Goal: Transaction & Acquisition: Purchase product/service

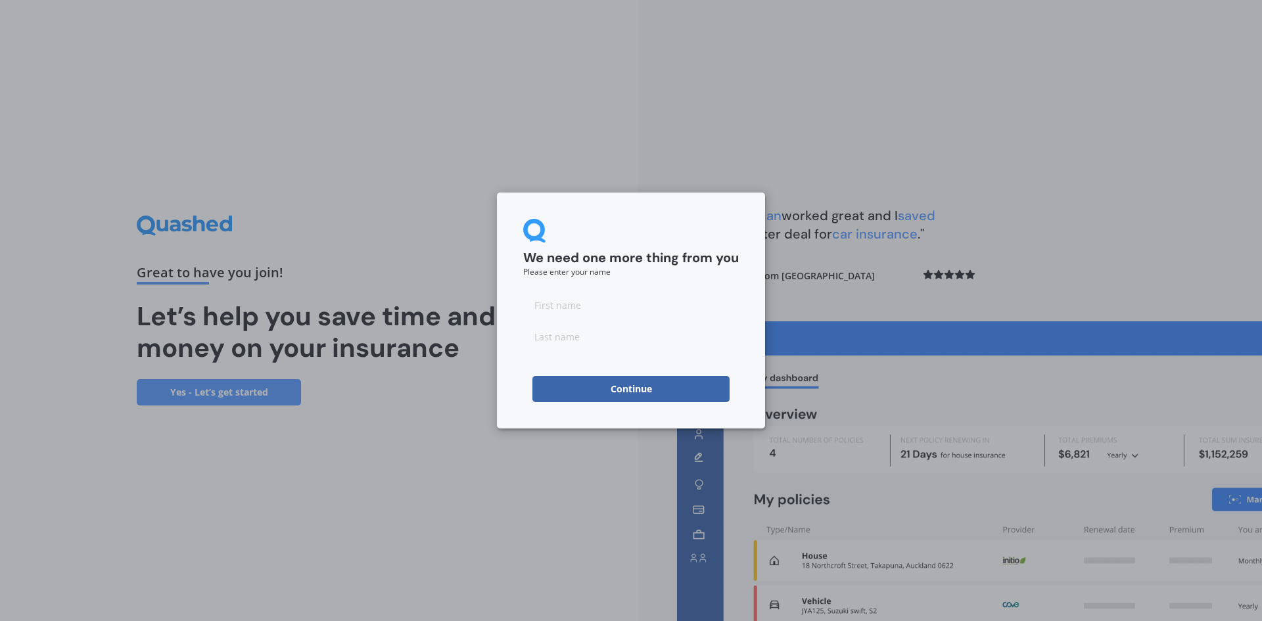
click at [600, 308] on input at bounding box center [631, 305] width 216 height 26
type input "[PERSON_NAME]"
type input "Te Amo"
click at [617, 383] on button "Continue" at bounding box center [630, 389] width 197 height 26
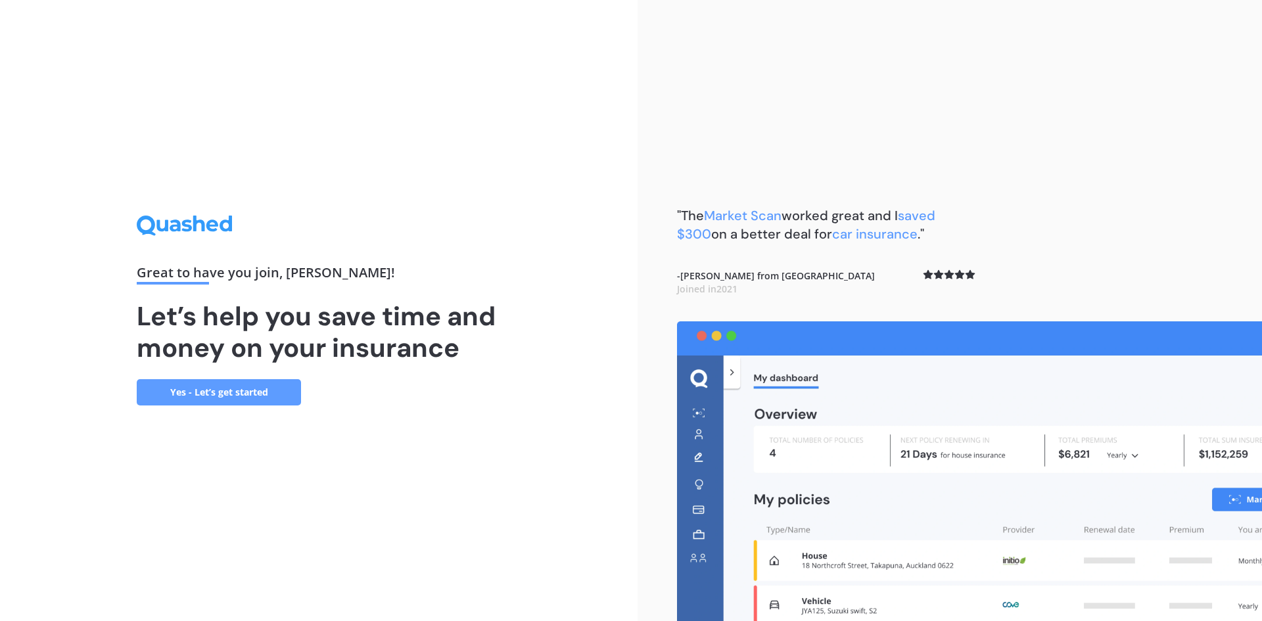
click at [237, 396] on link "Yes - Let’s get started" at bounding box center [219, 392] width 164 height 26
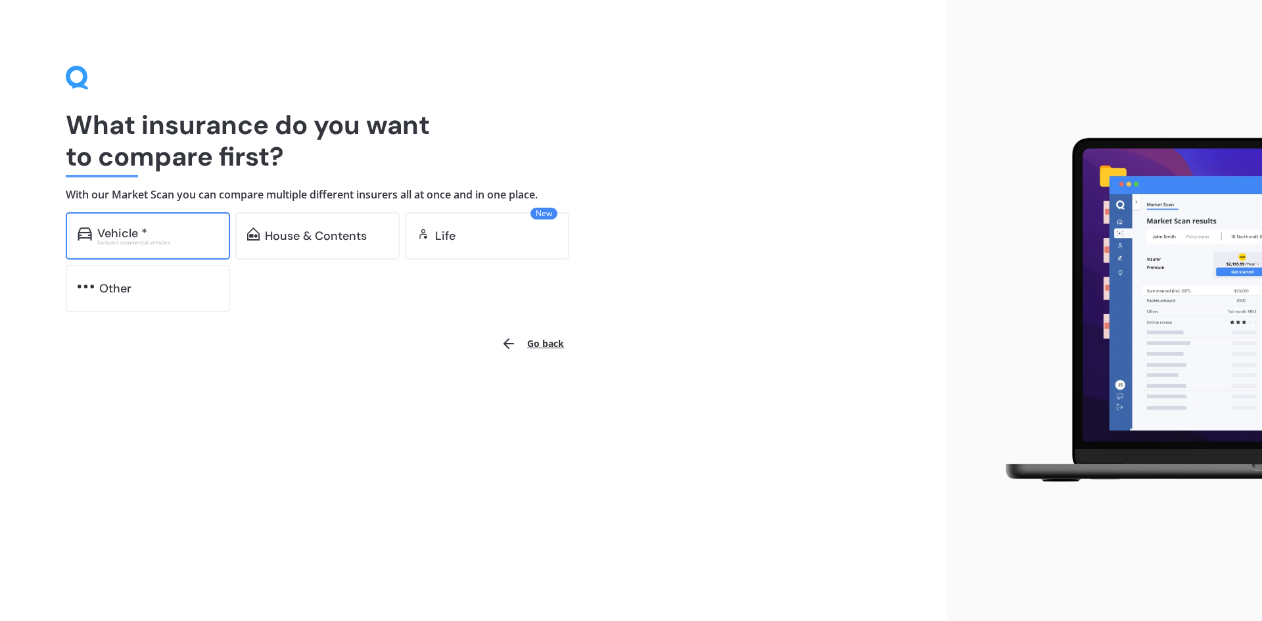
click at [189, 224] on div "Vehicle * Excludes commercial vehicles" at bounding box center [148, 235] width 164 height 47
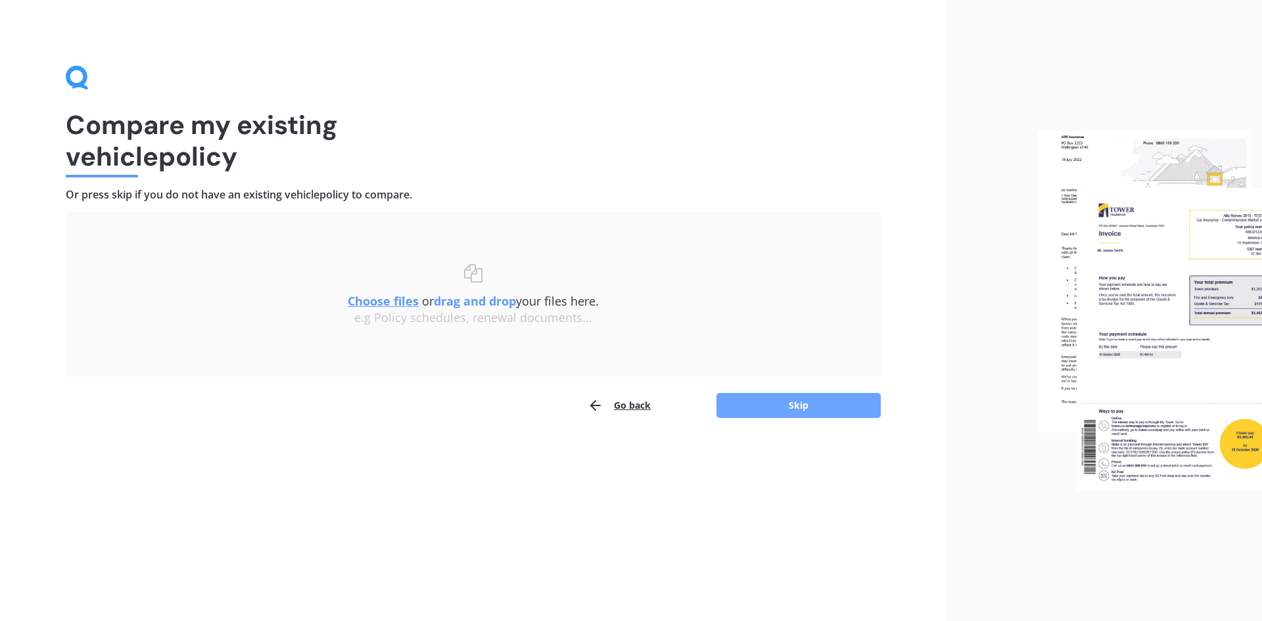
click at [822, 402] on button "Skip" at bounding box center [799, 405] width 164 height 25
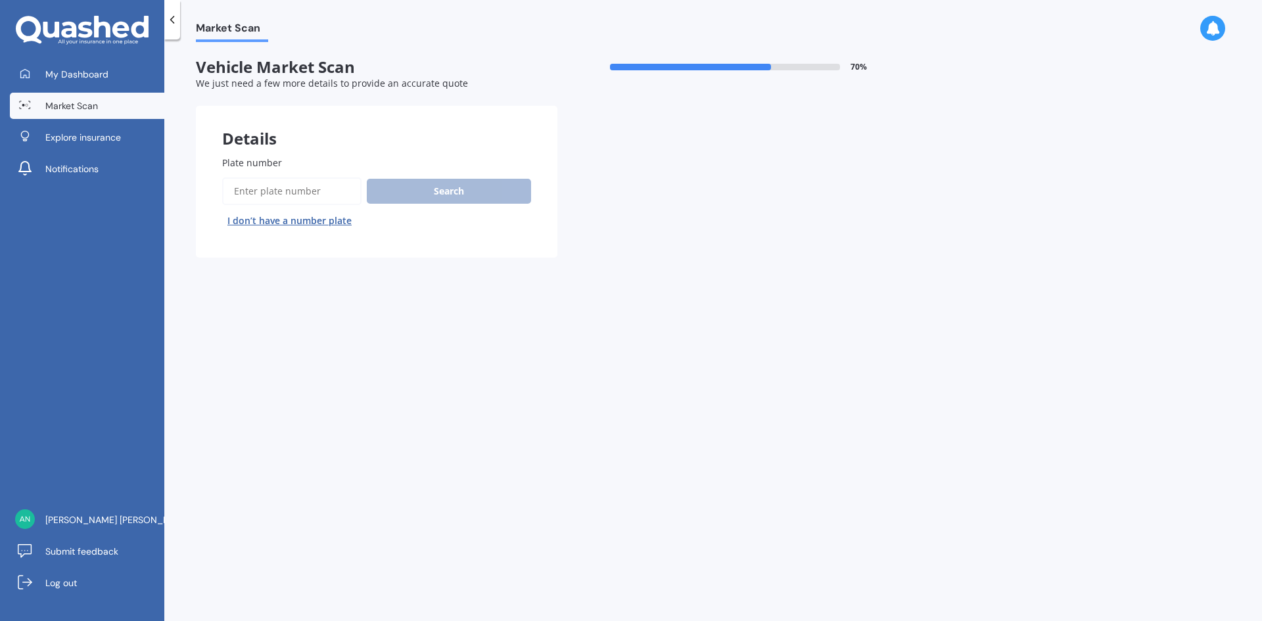
click at [291, 191] on input "Plate number" at bounding box center [291, 191] width 139 height 28
click at [294, 191] on input "Plate number" at bounding box center [291, 191] width 139 height 28
type input "RFY52"
click at [425, 188] on button "Search" at bounding box center [449, 191] width 164 height 25
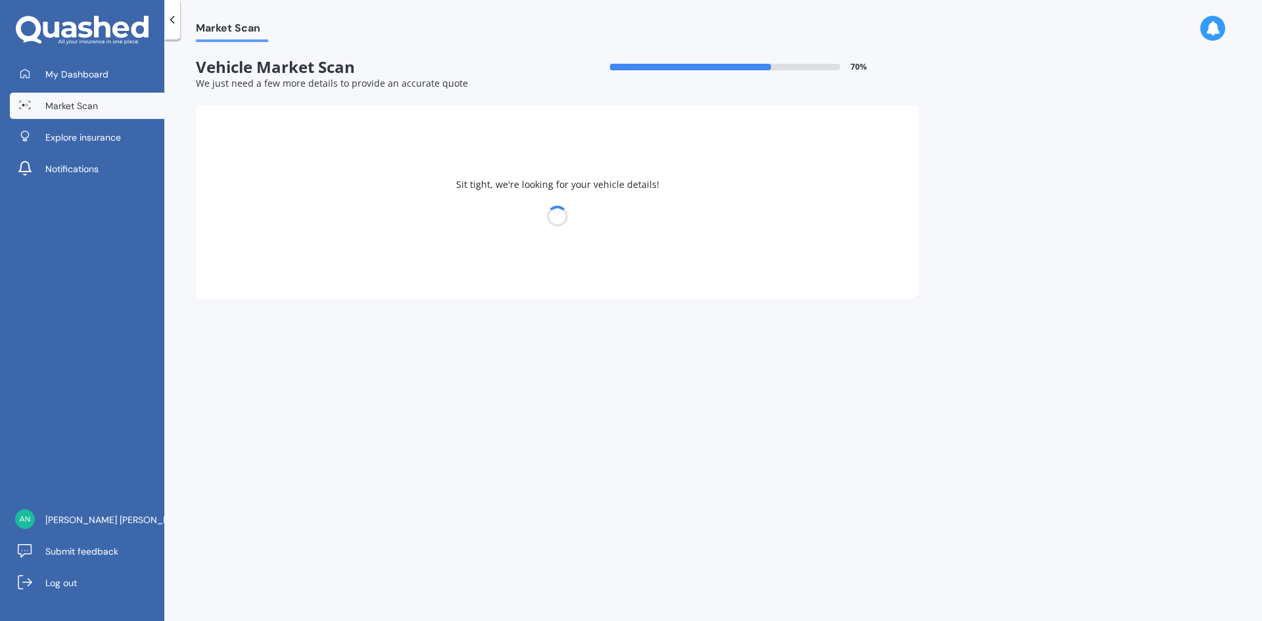
select select "HAVAL"
select select "H6"
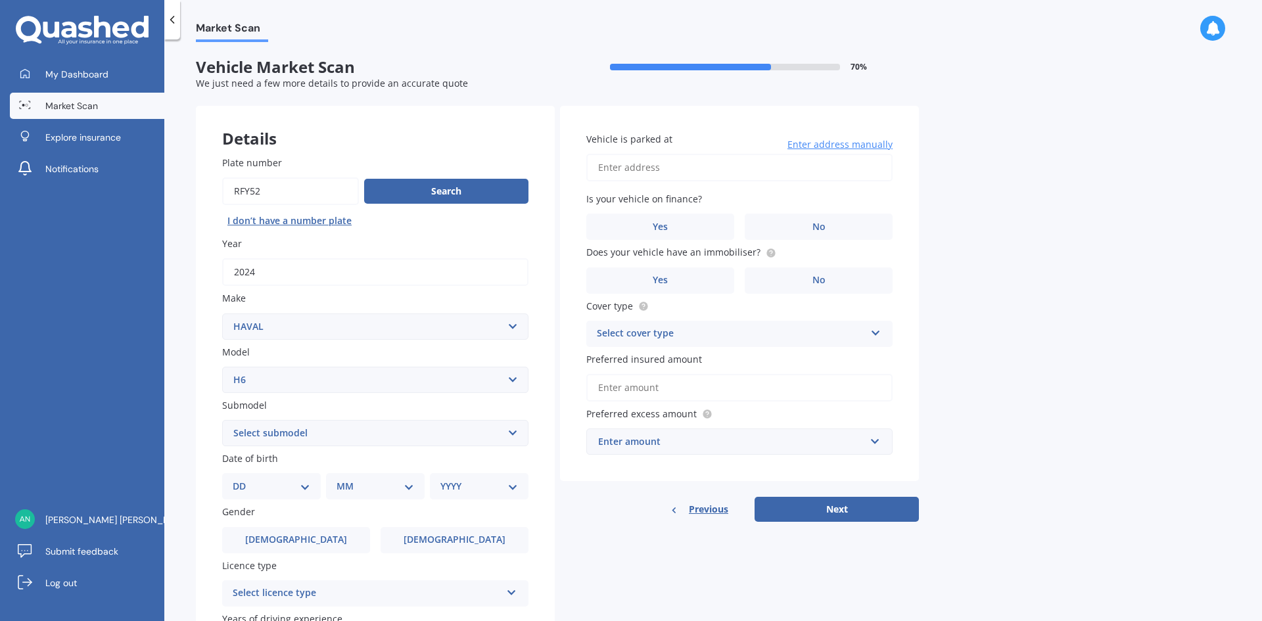
click at [512, 429] on select "Select submodel Lux Premium Ultra Ultra Hybrid 2WD" at bounding box center [375, 433] width 306 height 26
select select "ULTRA HYBRID 2WD"
click at [222, 420] on select "Select submodel Lux Premium Ultra Ultra Hybrid 2WD" at bounding box center [375, 433] width 306 height 26
click at [300, 484] on select "DD 01 02 03 04 05 06 07 08 09 10 11 12 13 14 15 16 17 18 19 20 21 22 23 24 25 2…" at bounding box center [272, 486] width 78 height 14
select select "30"
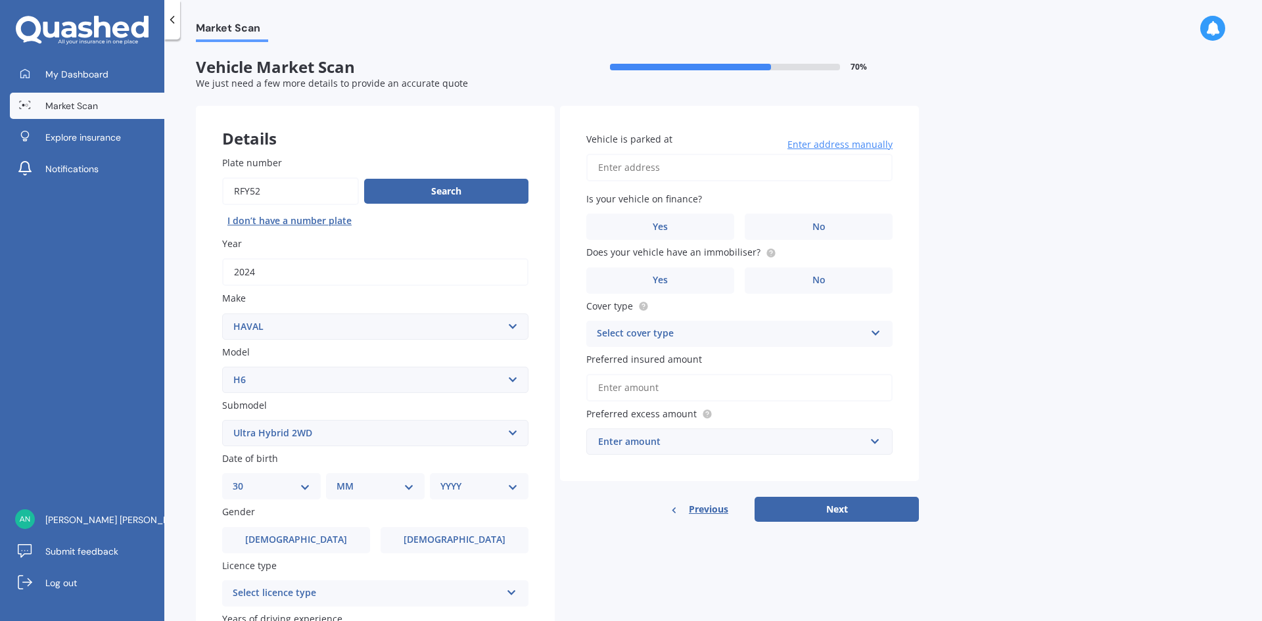
click at [243, 479] on select "DD 01 02 03 04 05 06 07 08 09 10 11 12 13 14 15 16 17 18 19 20 21 22 23 24 25 2…" at bounding box center [272, 486] width 78 height 14
click at [411, 481] on select "MM 01 02 03 04 05 06 07 08 09 10 11 12" at bounding box center [378, 486] width 72 height 14
select select "10"
click at [342, 479] on select "MM 01 02 03 04 05 06 07 08 09 10 11 12" at bounding box center [378, 486] width 72 height 14
click at [515, 483] on div "YYYY 2025 2024 2023 2022 2021 2020 2019 2018 2017 2016 2015 2014 2013 2012 2011…" at bounding box center [476, 486] width 93 height 26
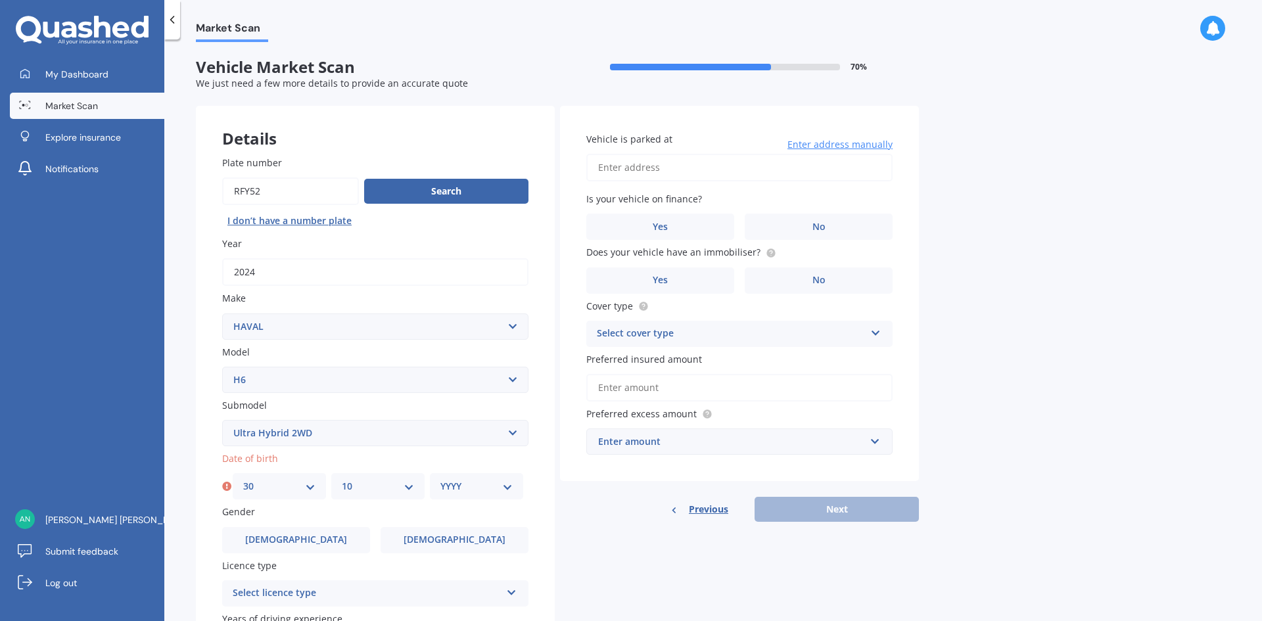
click at [498, 481] on select "YYYY 2025 2024 2023 2022 2021 2020 2019 2018 2017 2016 2015 2014 2013 2012 2011…" at bounding box center [476, 486] width 72 height 14
select select "1986"
click at [440, 479] on select "YYYY 2025 2024 2023 2022 2021 2020 2019 2018 2017 2016 2015 2014 2013 2012 2011…" at bounding box center [476, 486] width 72 height 14
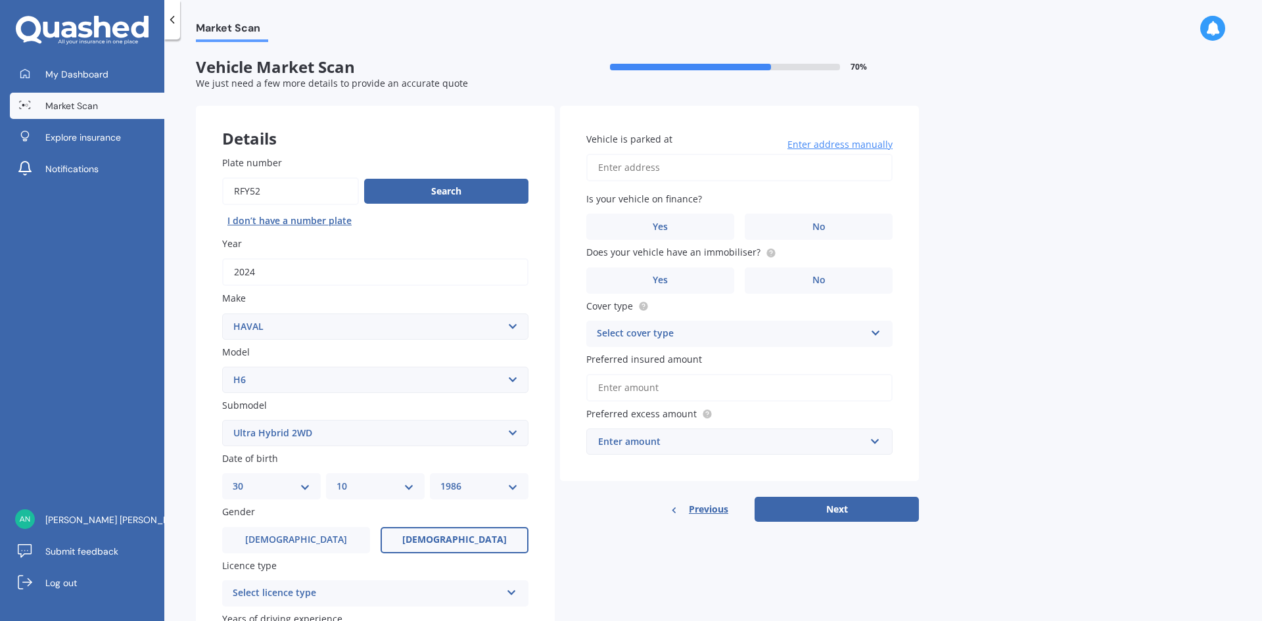
click at [458, 531] on label "[DEMOGRAPHIC_DATA]" at bounding box center [455, 540] width 148 height 26
click at [0, 0] on input "[DEMOGRAPHIC_DATA]" at bounding box center [0, 0] width 0 height 0
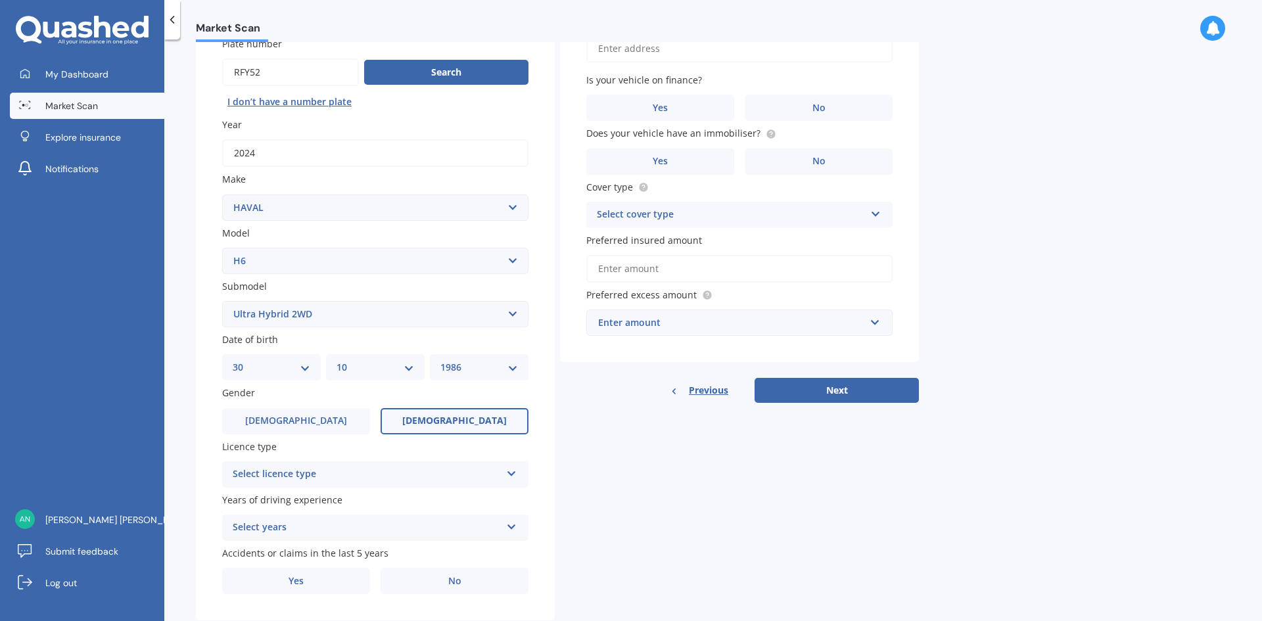
scroll to position [131, 0]
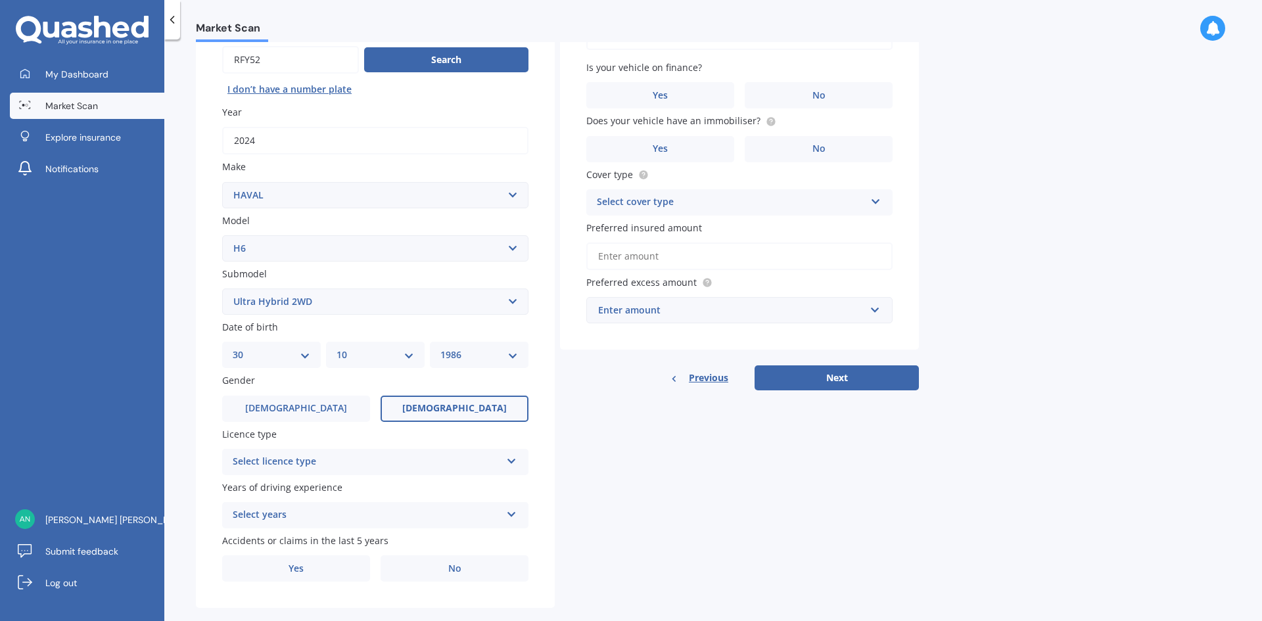
click at [387, 457] on div "Select licence type" at bounding box center [367, 462] width 268 height 16
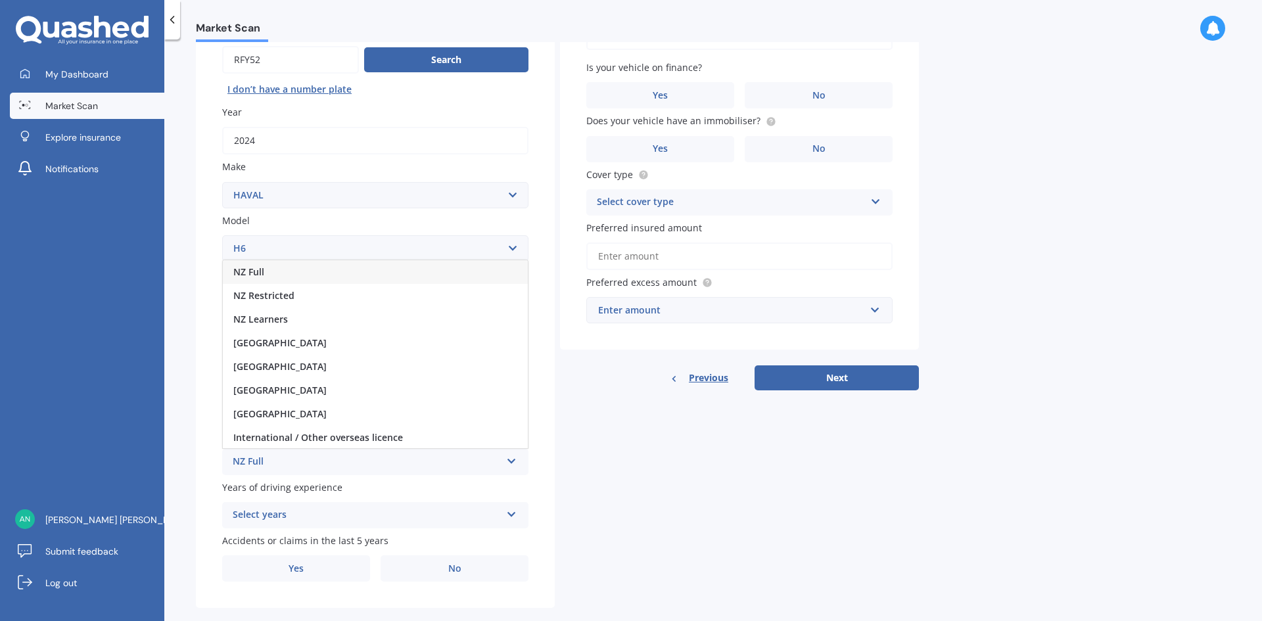
click at [292, 269] on div "NZ Full" at bounding box center [375, 272] width 305 height 24
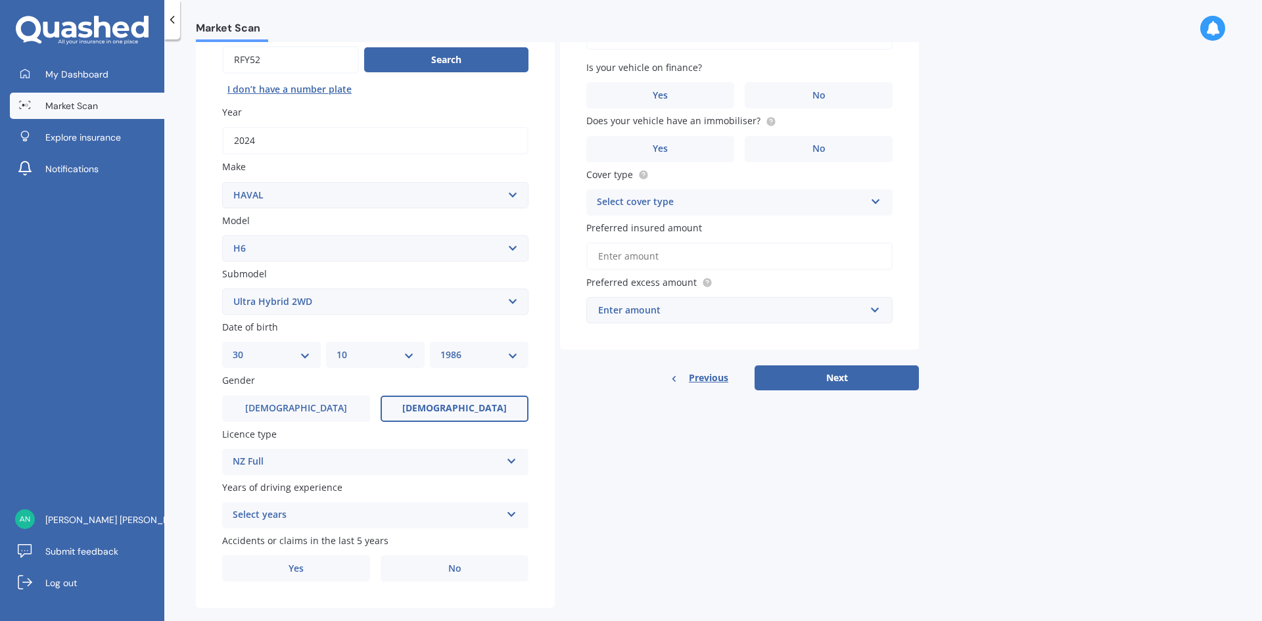
click at [344, 507] on div "Select years" at bounding box center [367, 515] width 268 height 16
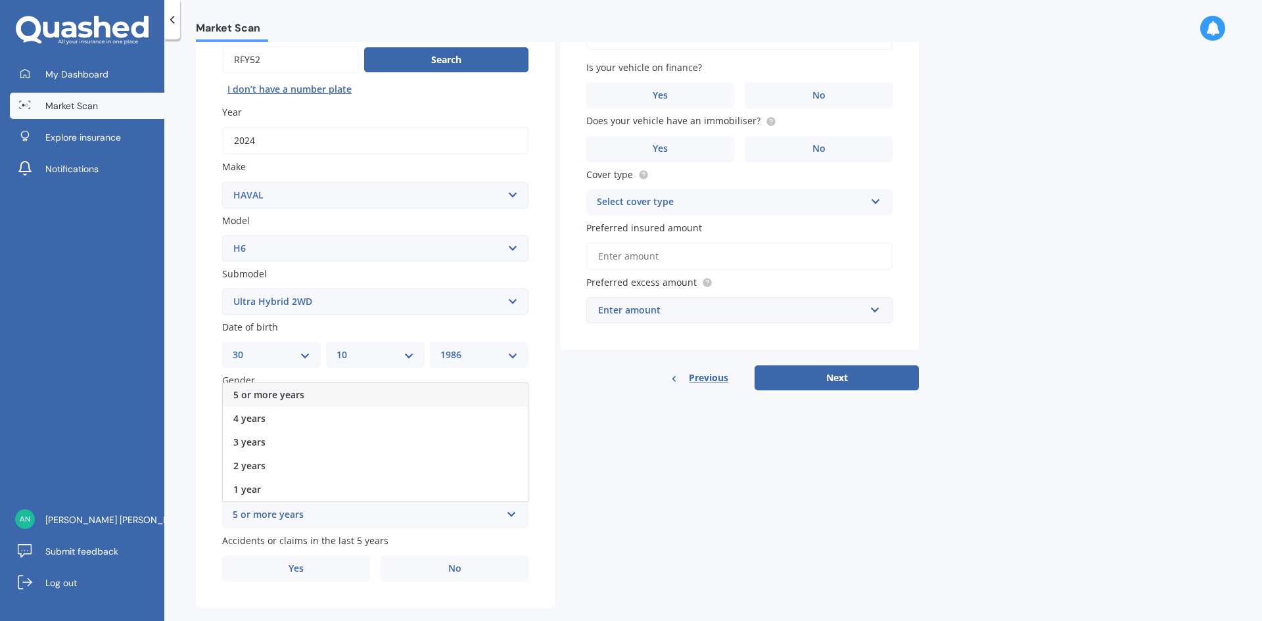
click at [297, 388] on div "5 or more years" at bounding box center [375, 395] width 305 height 24
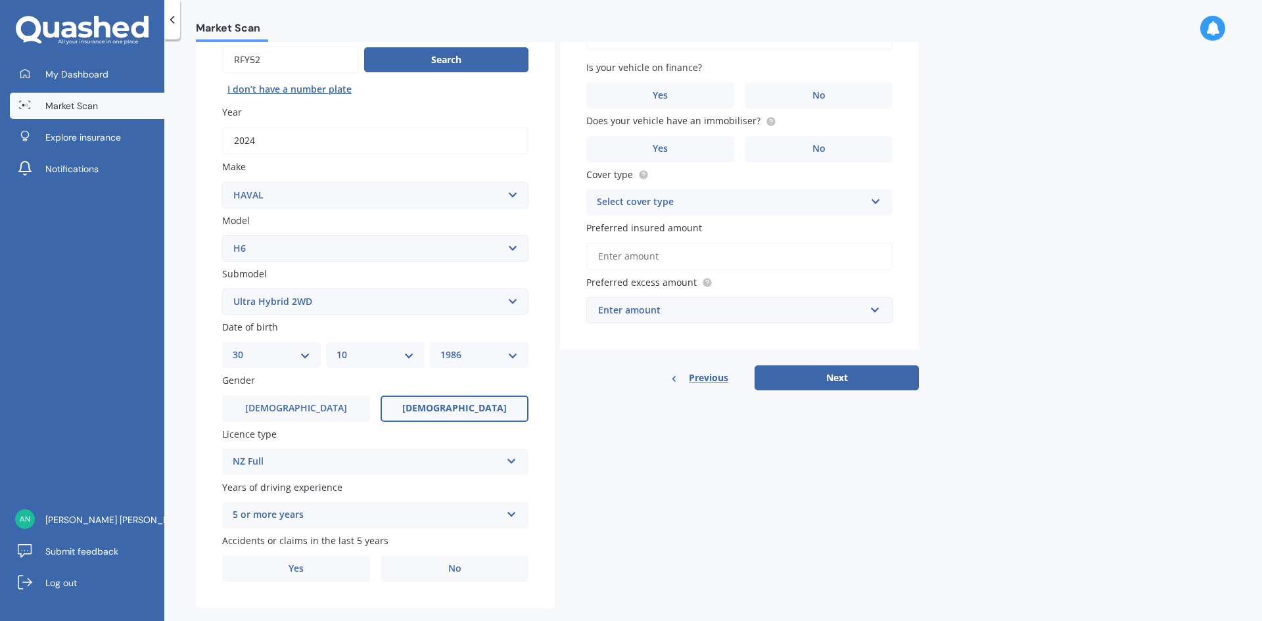
scroll to position [153, 0]
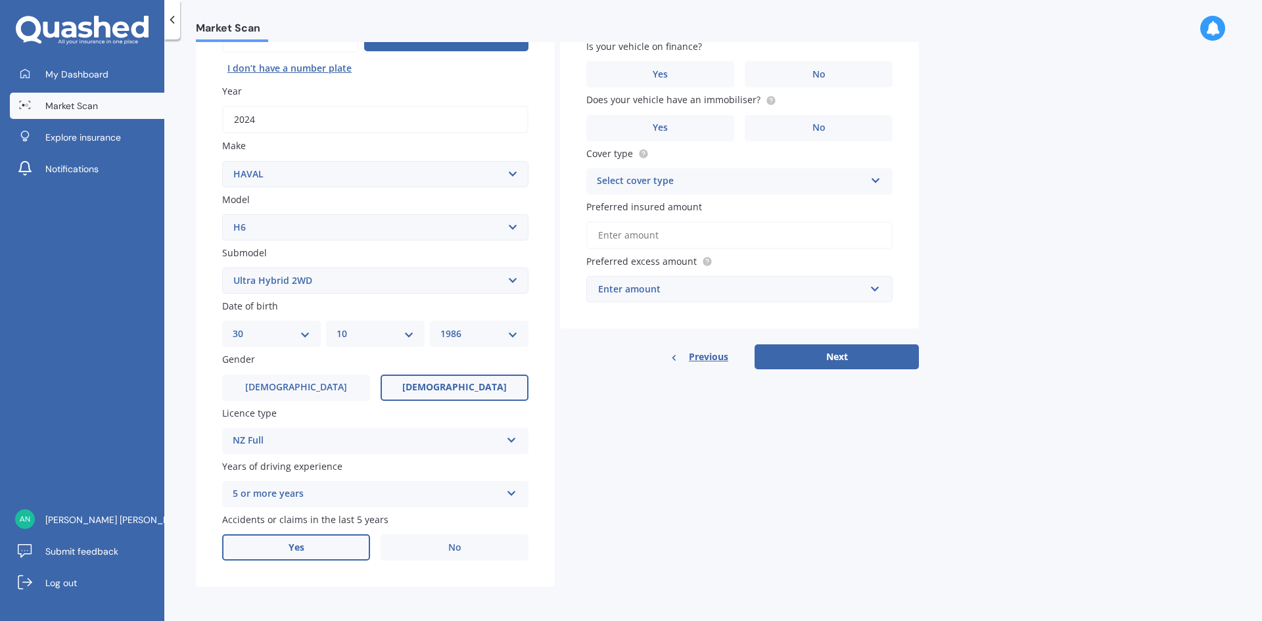
click at [336, 548] on label "Yes" at bounding box center [296, 547] width 148 height 26
click at [0, 0] on input "Yes" at bounding box center [0, 0] width 0 height 0
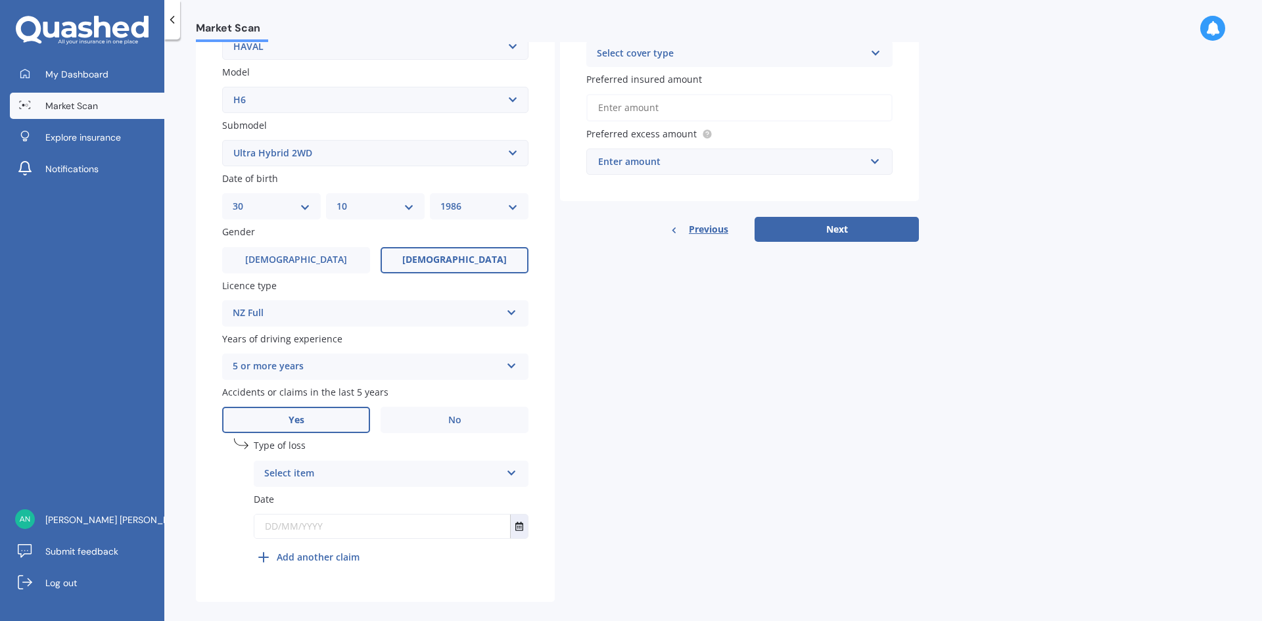
scroll to position [295, 0]
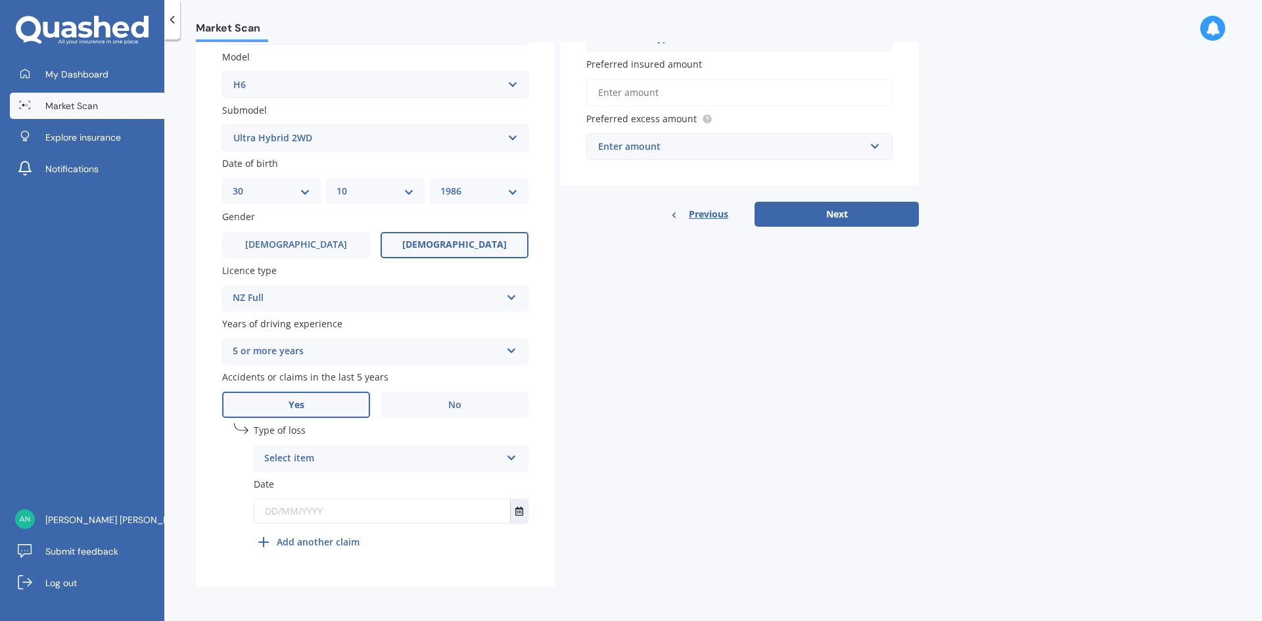
click at [516, 453] on icon at bounding box center [511, 455] width 11 height 9
click at [337, 505] on span "Not at fault accident" at bounding box center [311, 508] width 93 height 12
click at [516, 507] on icon "Select date" at bounding box center [519, 511] width 8 height 9
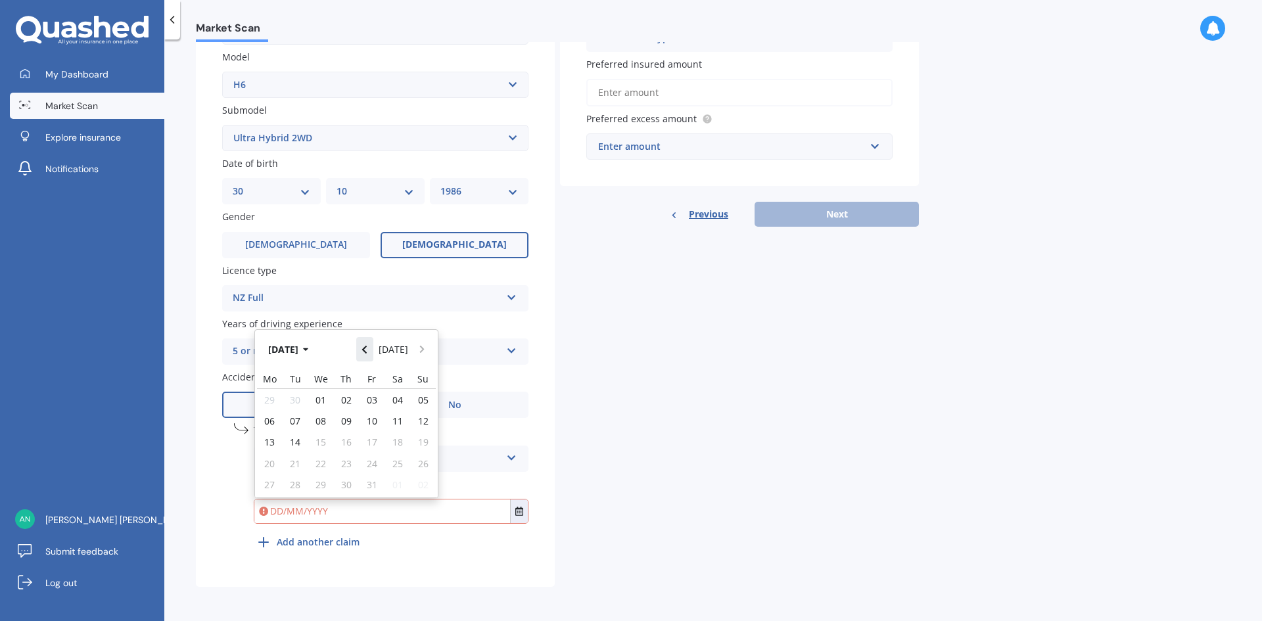
click at [367, 352] on icon "Navigate back" at bounding box center [364, 350] width 5 height 8
click at [369, 352] on button "Navigate back" at bounding box center [364, 345] width 17 height 24
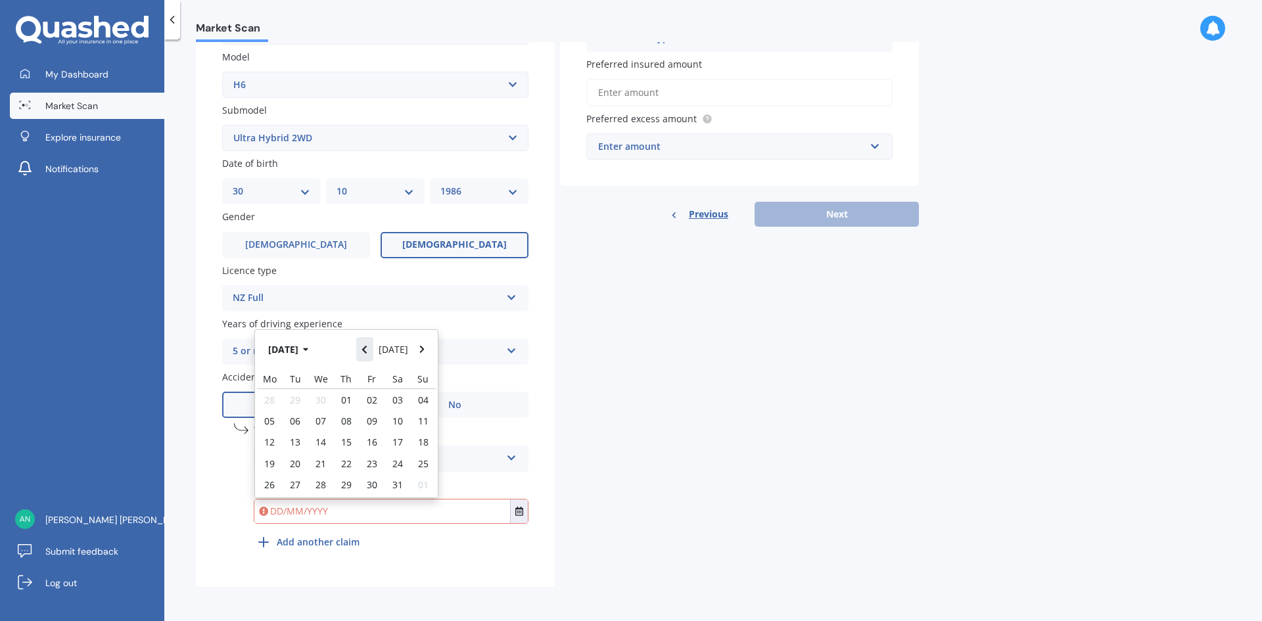
click at [367, 352] on icon "Navigate back" at bounding box center [364, 350] width 5 height 8
click at [398, 392] on span "01" at bounding box center [397, 394] width 11 height 12
type input "[DATE]"
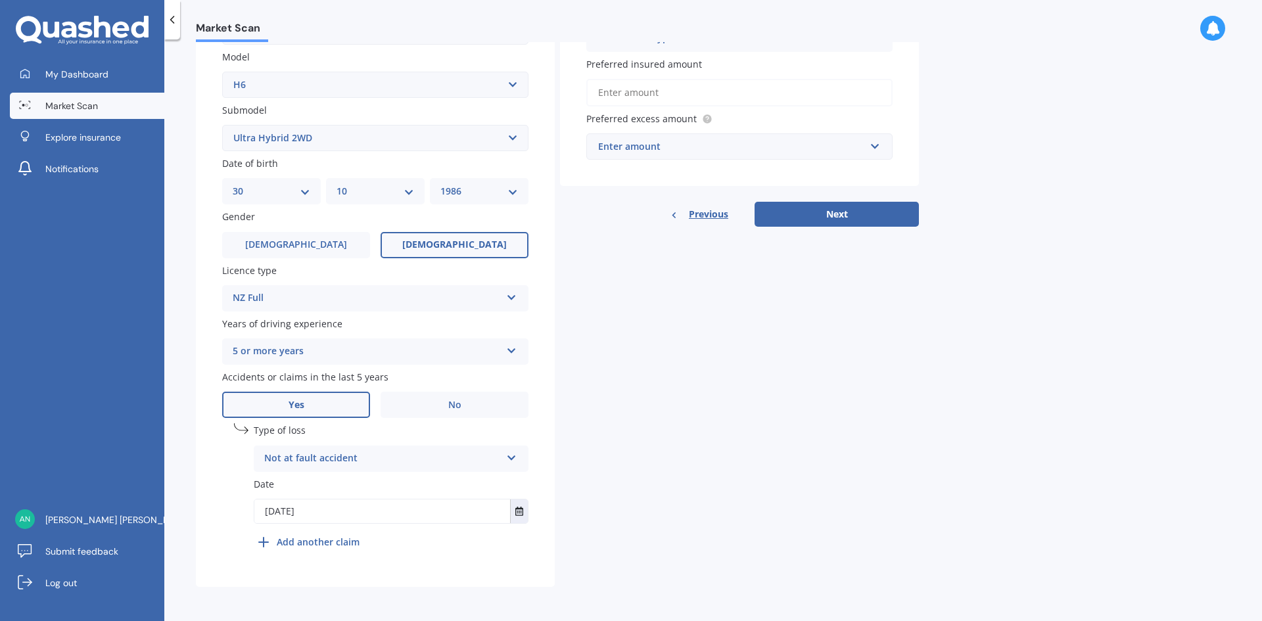
click at [325, 537] on b "Add another claim" at bounding box center [318, 542] width 83 height 14
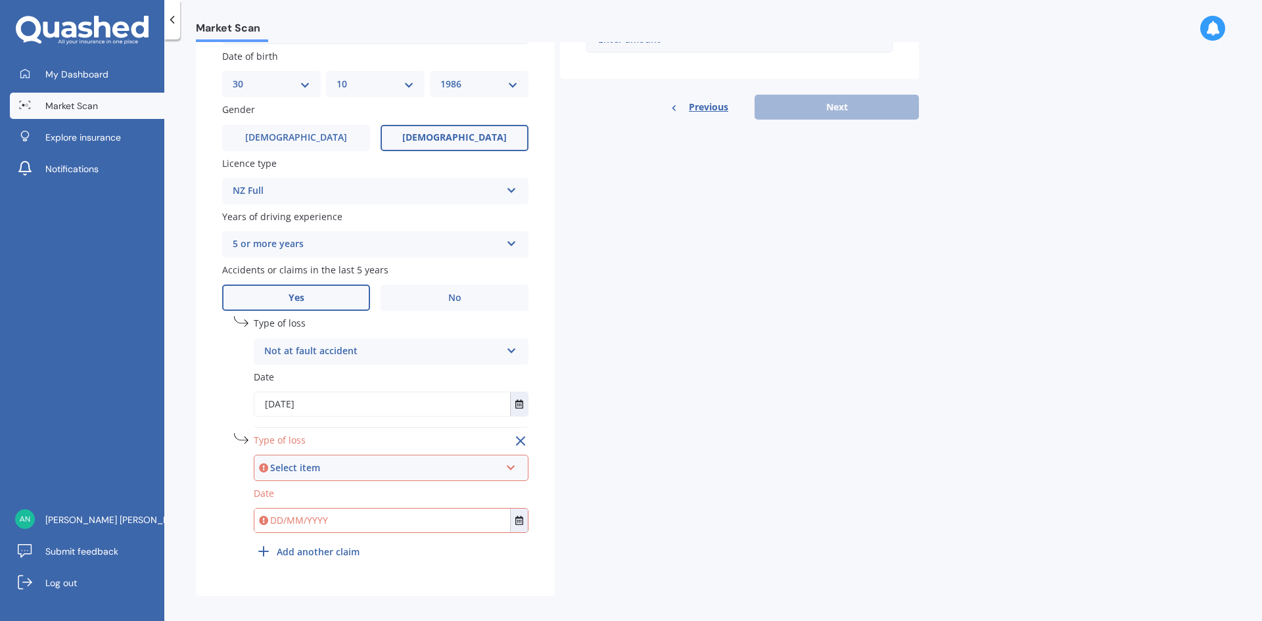
scroll to position [412, 0]
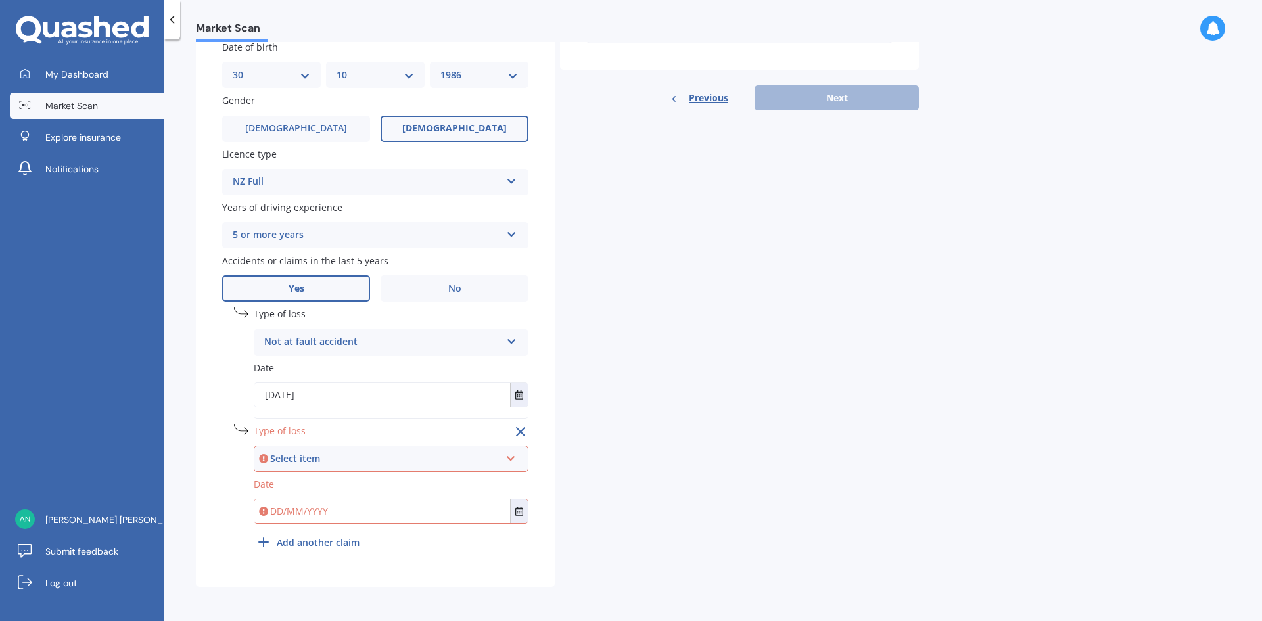
click at [517, 457] on div "Select item At fault accident Not at fault accident" at bounding box center [391, 459] width 275 height 26
click at [394, 483] on div "At fault accident" at bounding box center [391, 484] width 272 height 24
click at [517, 507] on icon "Select date" at bounding box center [519, 511] width 8 height 9
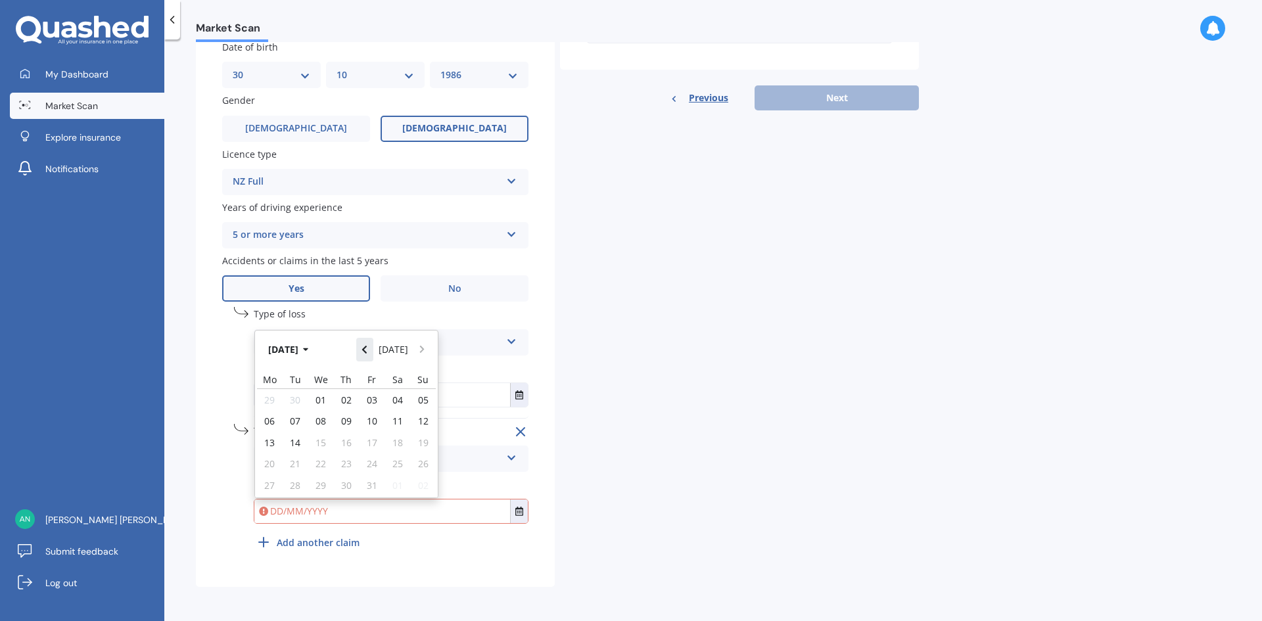
click at [367, 349] on icon "Navigate back" at bounding box center [365, 349] width 6 height 9
click at [316, 440] on span "17" at bounding box center [321, 442] width 11 height 12
type input "[DATE]"
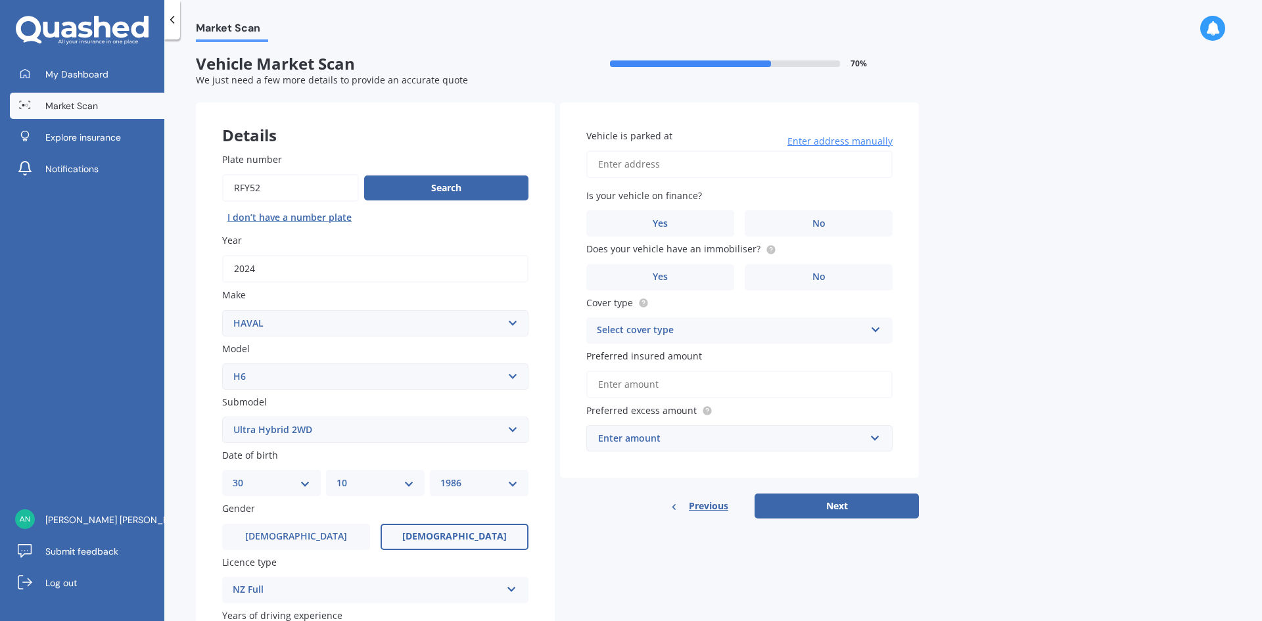
scroll to position [0, 0]
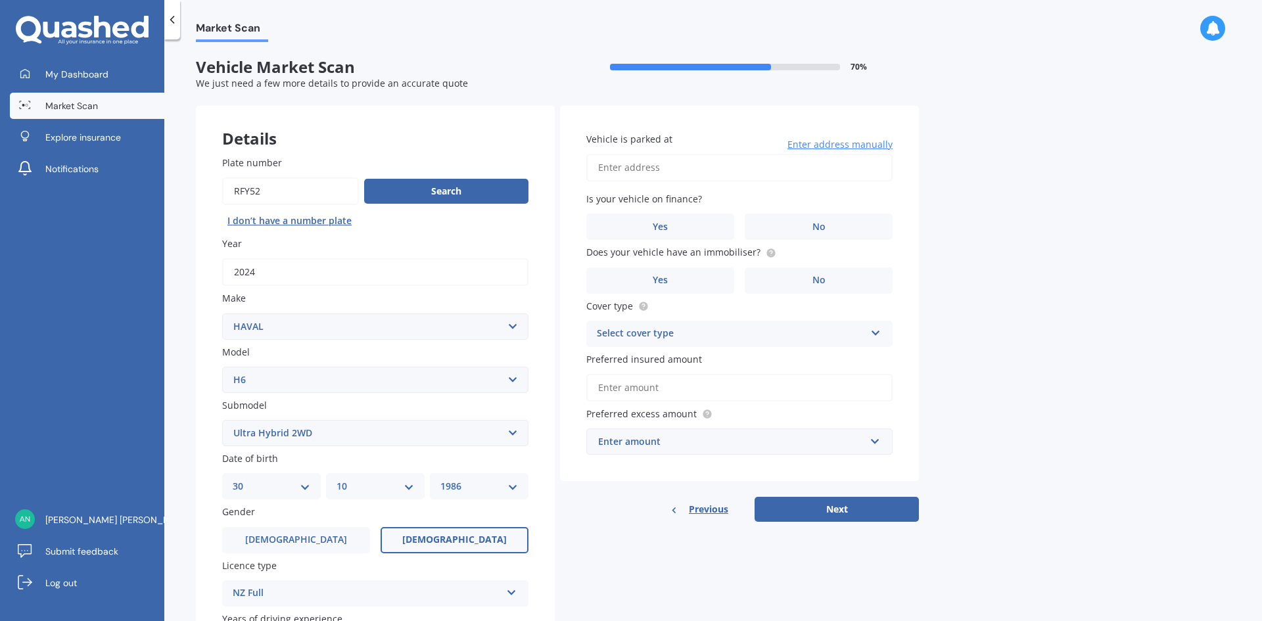
click at [619, 164] on input "Vehicle is parked at" at bounding box center [739, 168] width 306 height 28
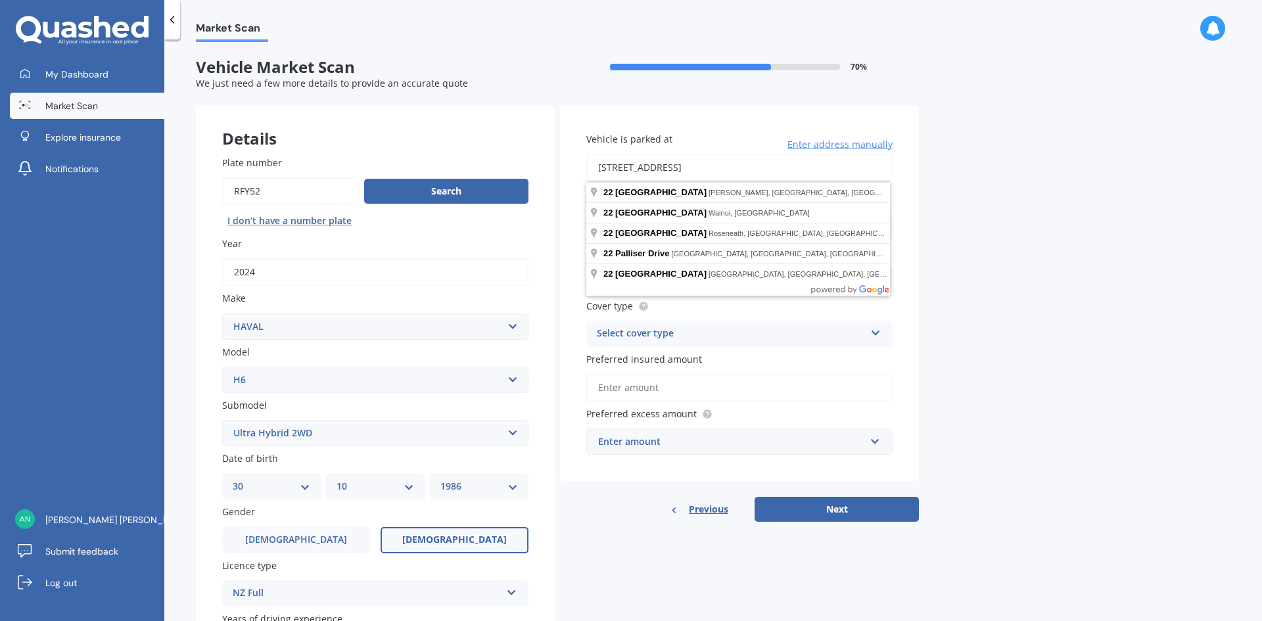
type input "[STREET_ADDRESS][PERSON_NAME]"
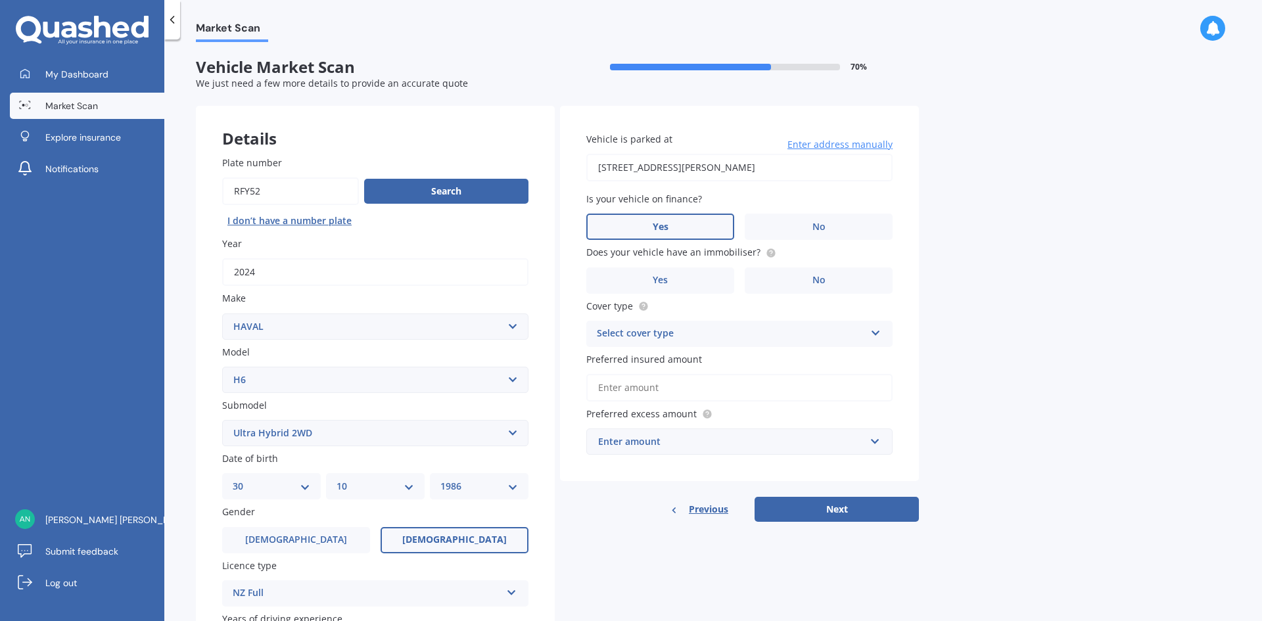
click at [673, 229] on label "Yes" at bounding box center [660, 227] width 148 height 26
click at [0, 0] on input "Yes" at bounding box center [0, 0] width 0 height 0
click at [686, 284] on label "Yes" at bounding box center [660, 281] width 148 height 26
click at [0, 0] on input "Yes" at bounding box center [0, 0] width 0 height 0
click at [791, 331] on div "Select cover type" at bounding box center [731, 334] width 268 height 16
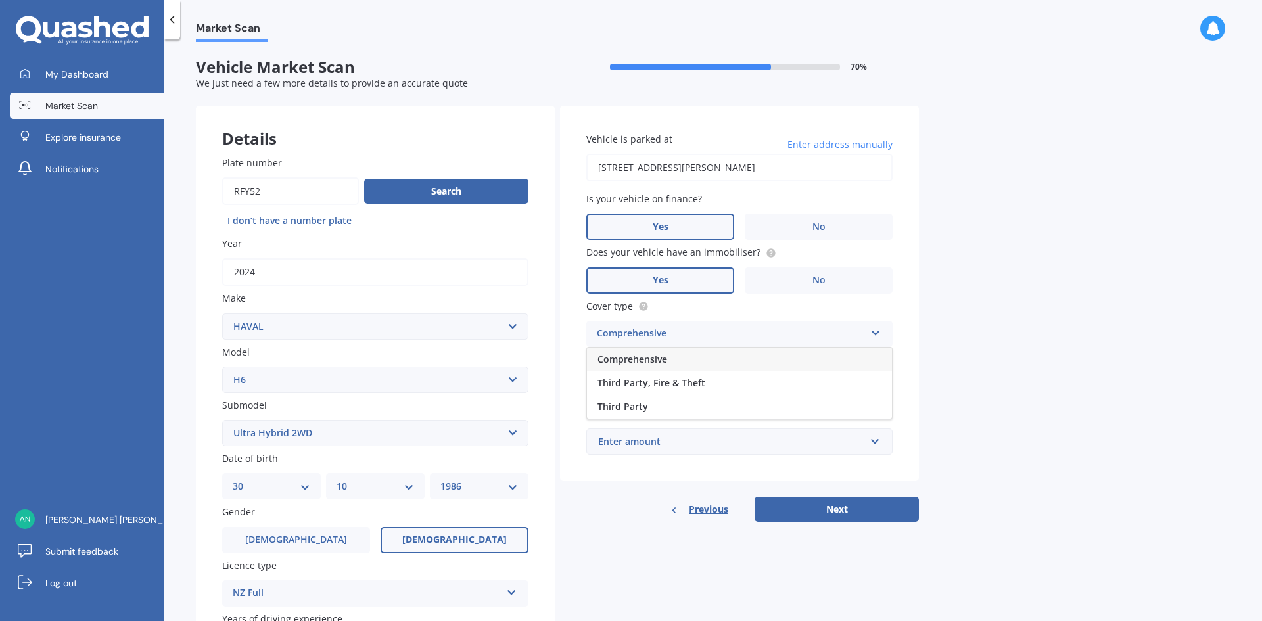
click at [663, 352] on div "Comprehensive" at bounding box center [739, 360] width 305 height 24
click at [634, 386] on input "Preferred insured amount" at bounding box center [739, 388] width 306 height 28
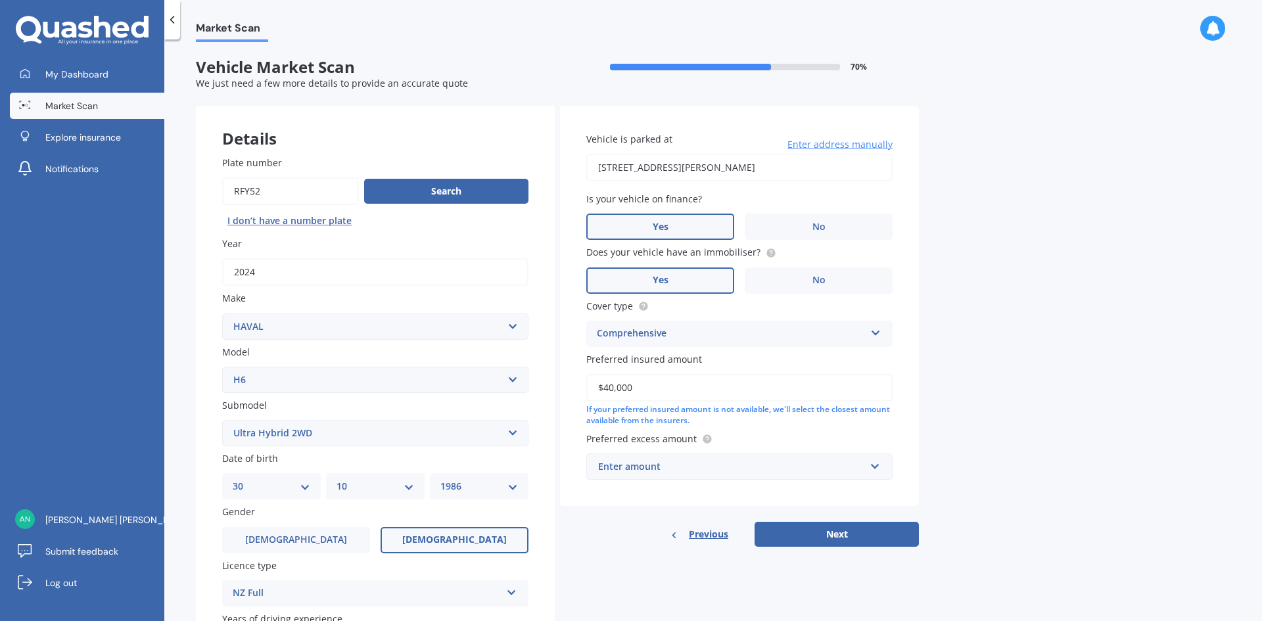
type input "$40,000"
click at [743, 465] on div "Enter amount" at bounding box center [731, 466] width 267 height 14
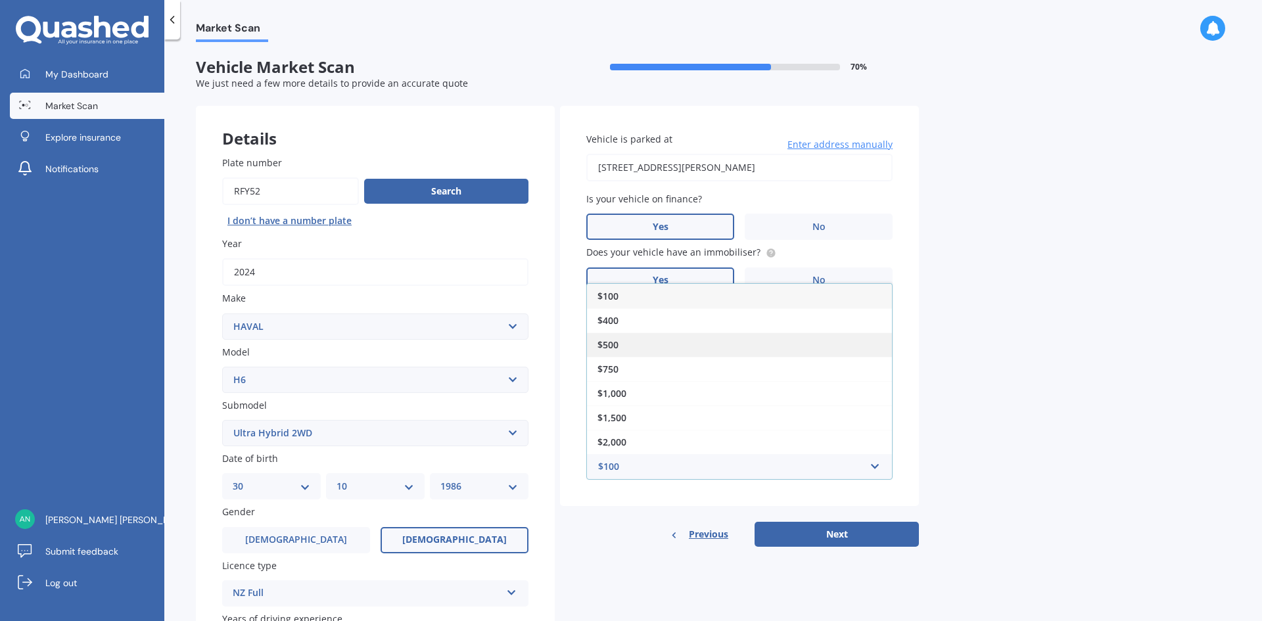
click at [617, 339] on span "$500" at bounding box center [608, 345] width 21 height 12
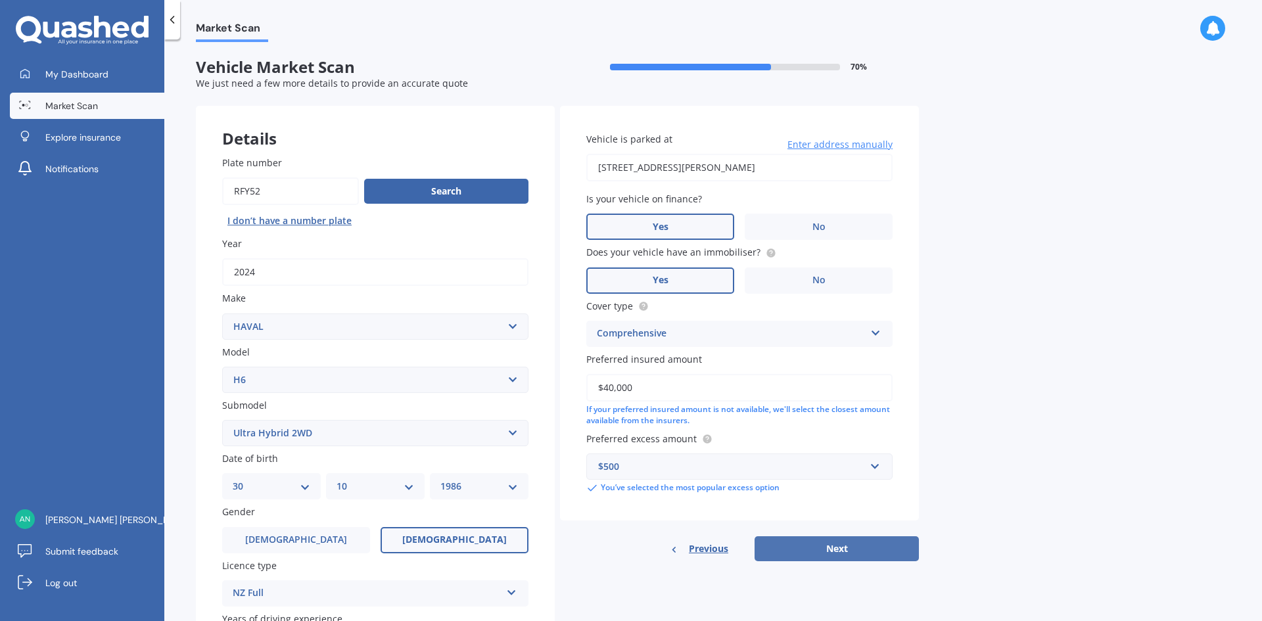
click at [838, 548] on button "Next" at bounding box center [837, 548] width 164 height 25
select select "30"
select select "10"
select select "1986"
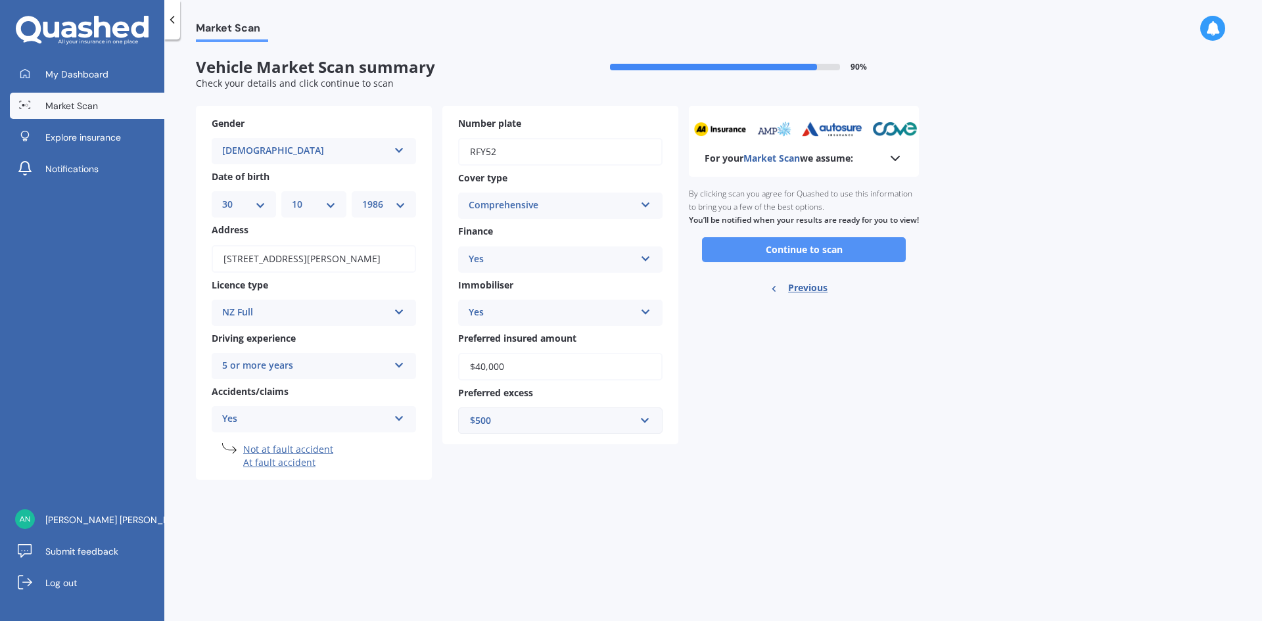
click at [817, 260] on button "Continue to scan" at bounding box center [804, 249] width 204 height 25
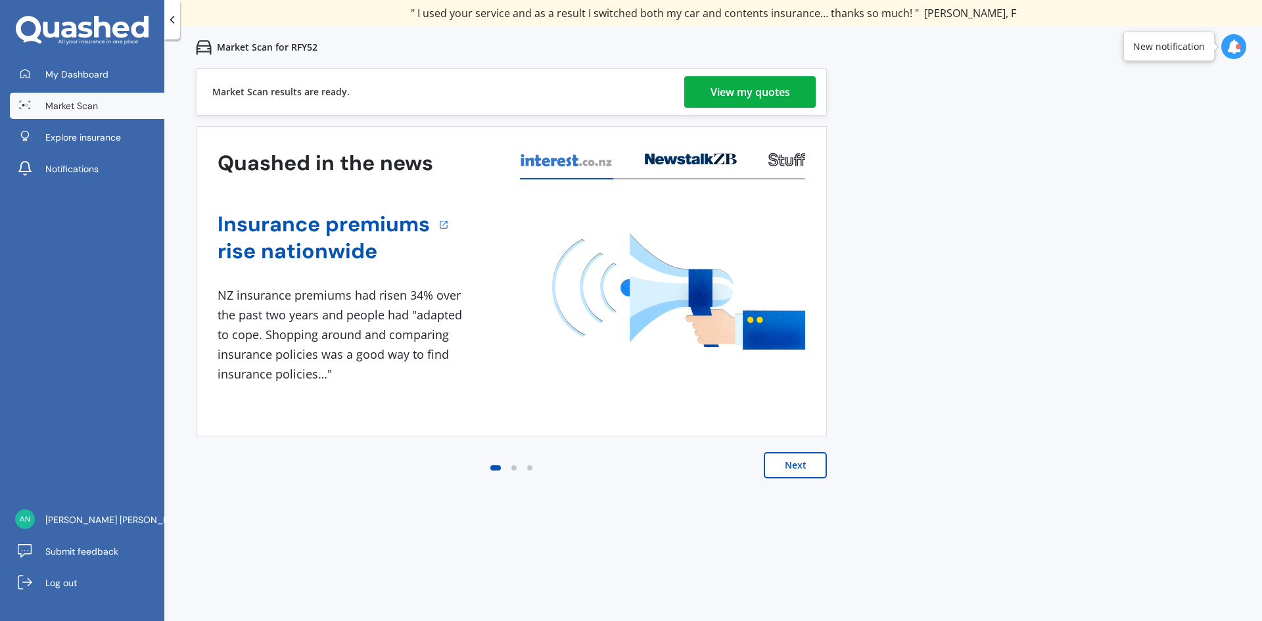
click at [764, 88] on div "View my quotes" at bounding box center [751, 92] width 80 height 32
